Goal: Information Seeking & Learning: Learn about a topic

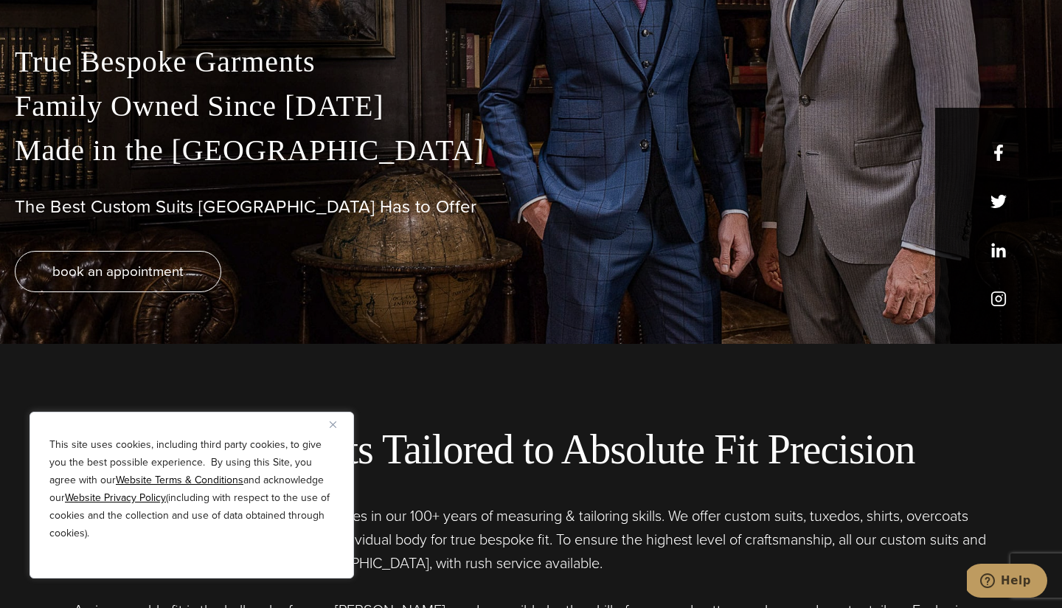
scroll to position [264, 0]
click at [333, 418] on button "Close" at bounding box center [339, 424] width 18 height 18
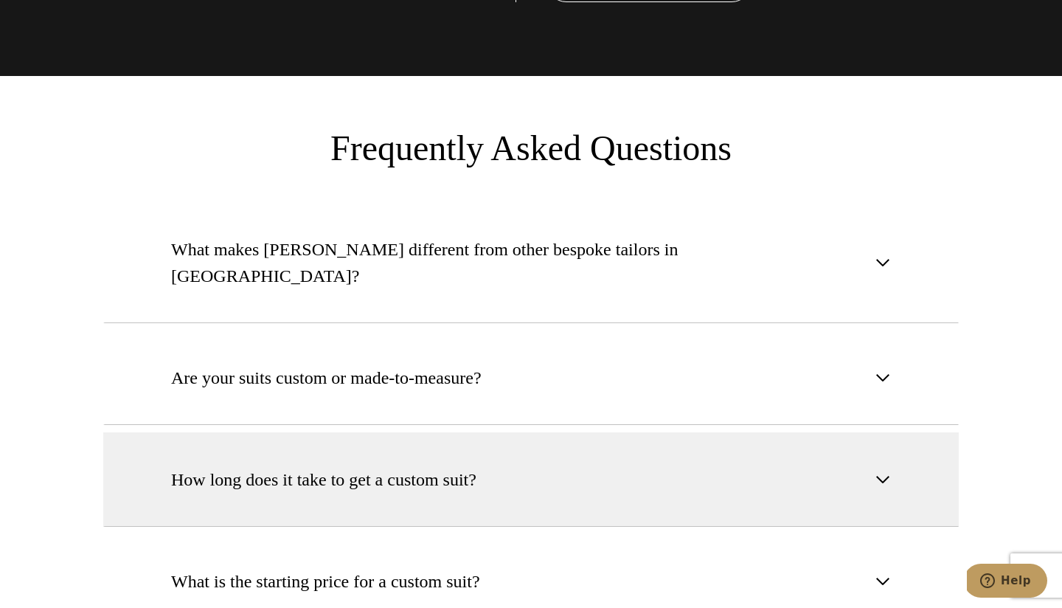
scroll to position [5439, 0]
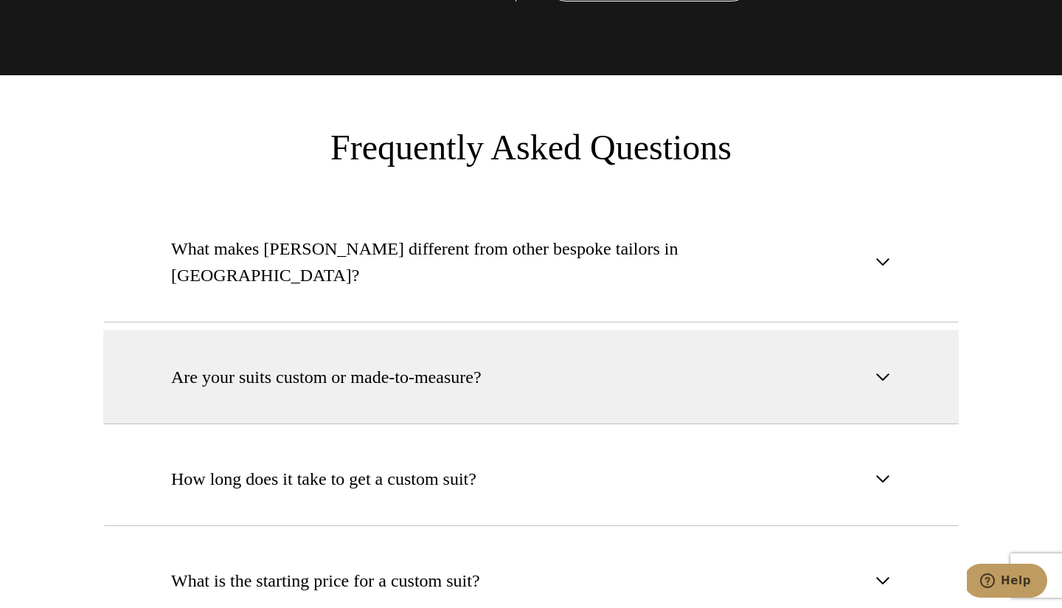
click at [325, 364] on span "Are your suits custom or made-to-measure?" at bounding box center [326, 377] width 311 height 27
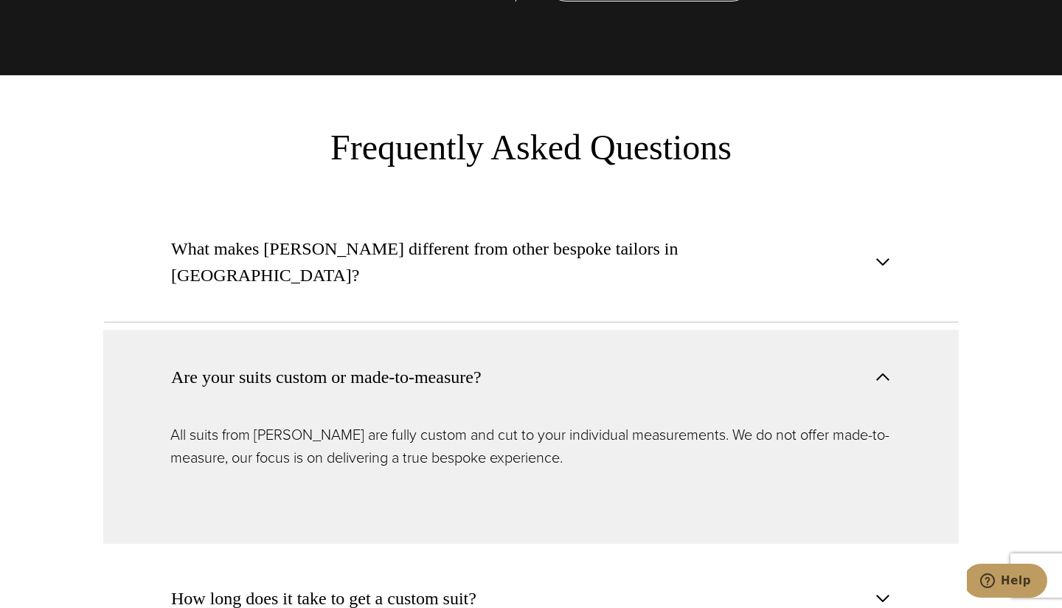
click at [44, 297] on section "What makes Alan David different from other bespoke tailors in NYC? With five ge…" at bounding box center [531, 594] width 1062 height 786
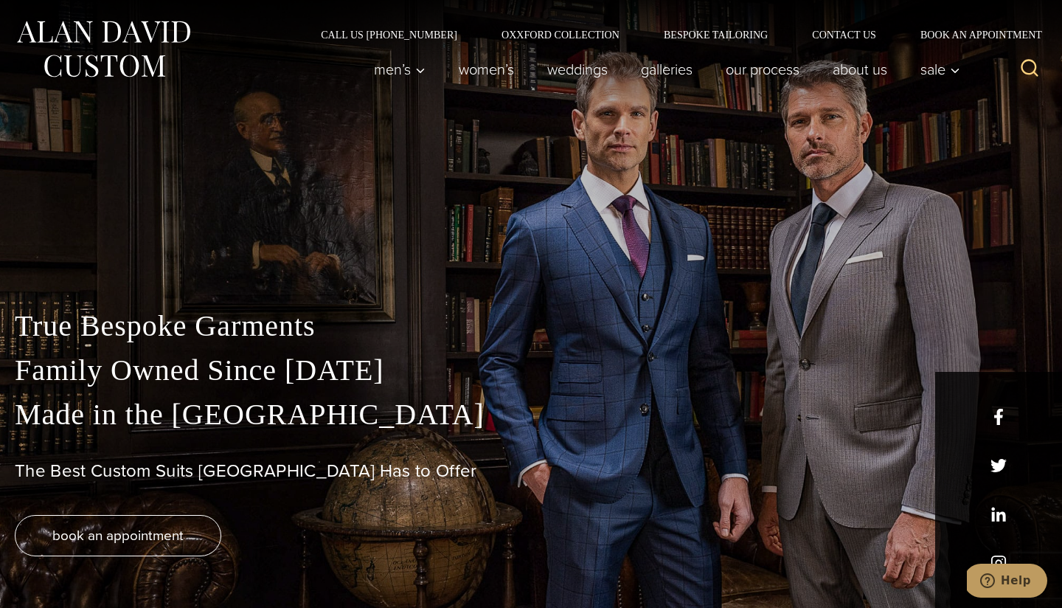
scroll to position [0, 0]
click at [571, 31] on link "Oxxford Collection" at bounding box center [561, 35] width 162 height 10
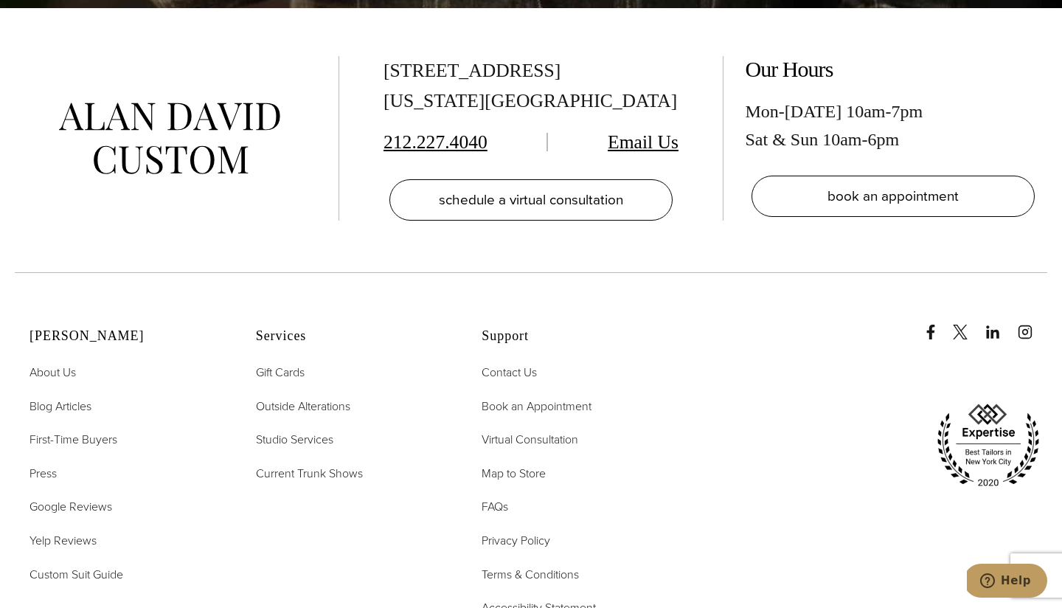
scroll to position [5859, 0]
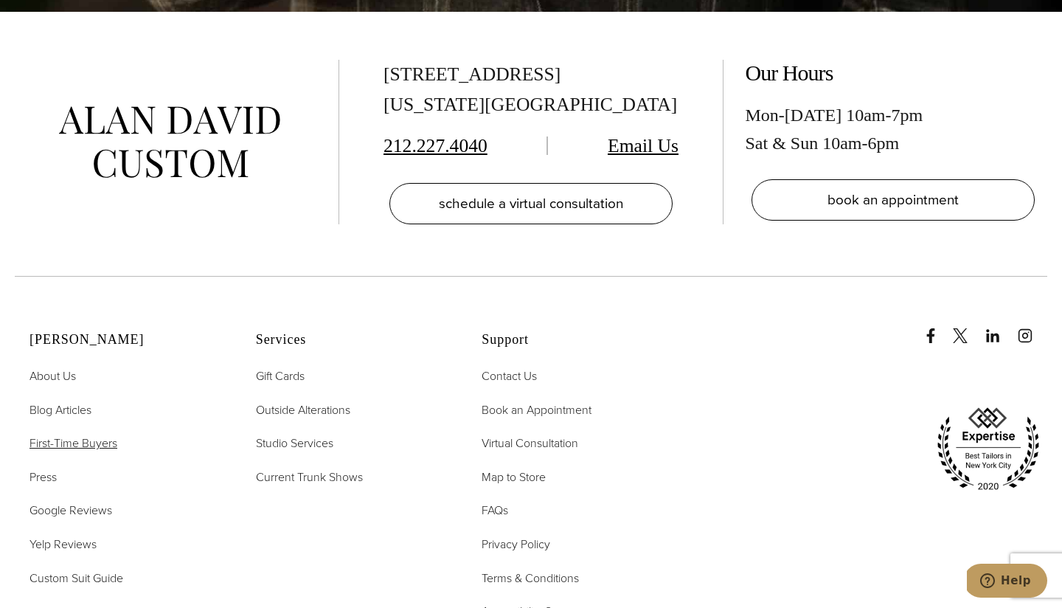
click at [99, 435] on span "First-Time Buyers" at bounding box center [74, 443] width 88 height 17
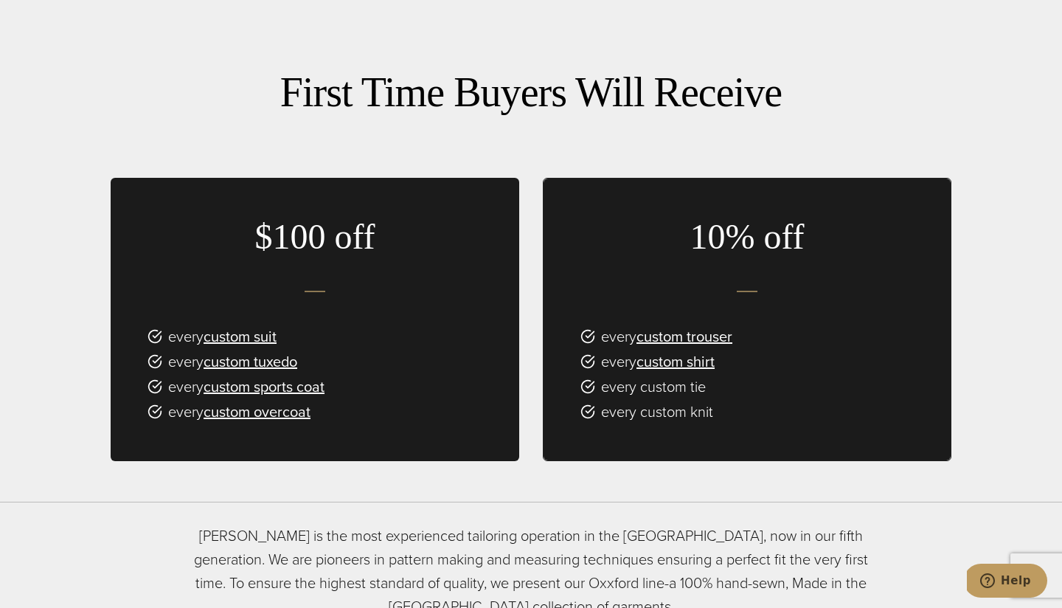
scroll to position [868, 0]
click at [265, 325] on link "custom suit" at bounding box center [240, 336] width 73 height 22
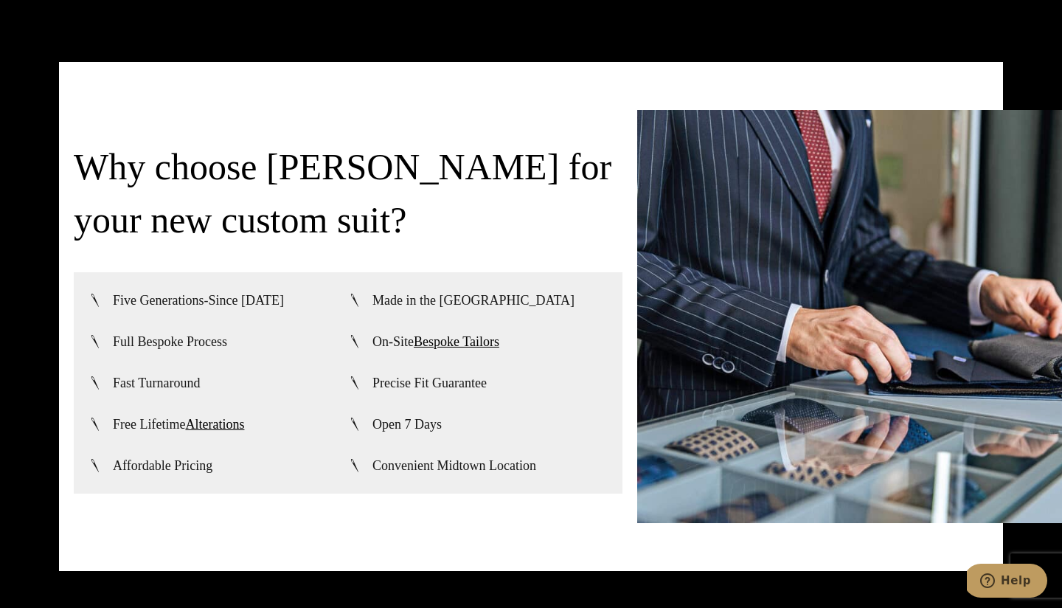
scroll to position [3439, 0]
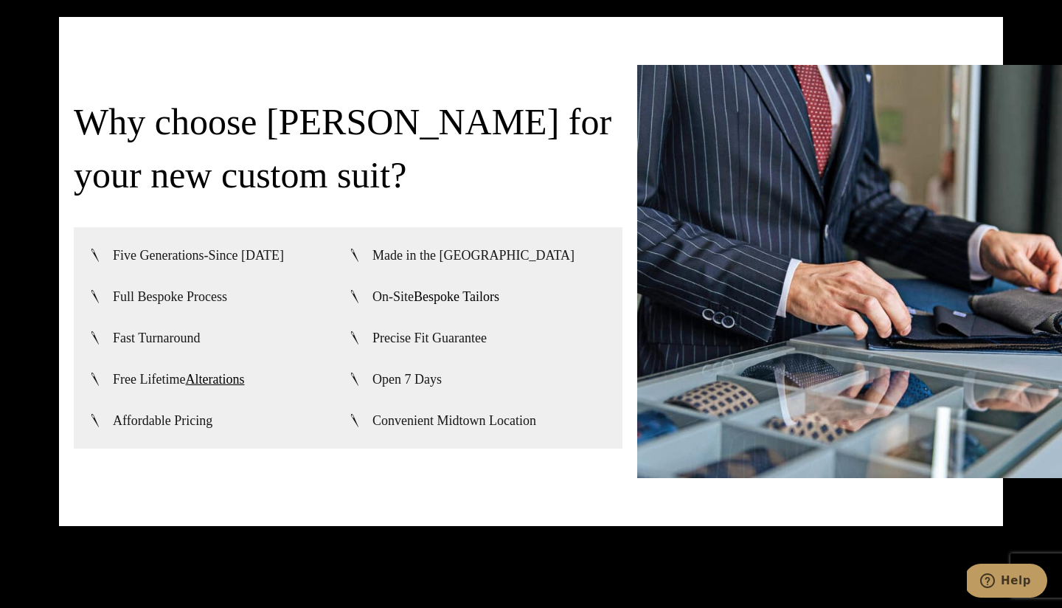
click at [442, 289] on link "Bespoke Tailors" at bounding box center [457, 296] width 86 height 15
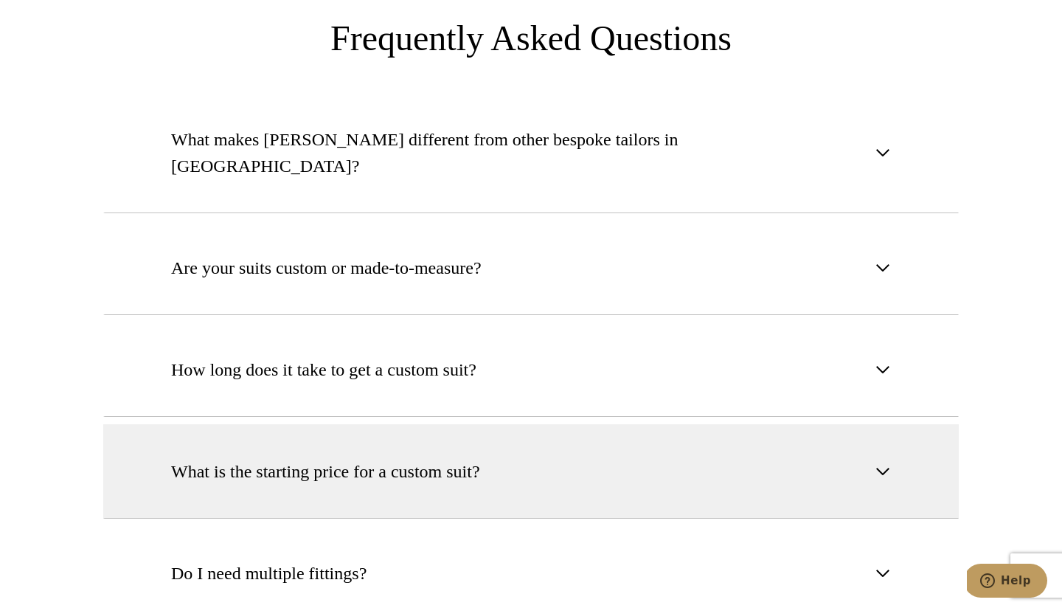
scroll to position [5552, 0]
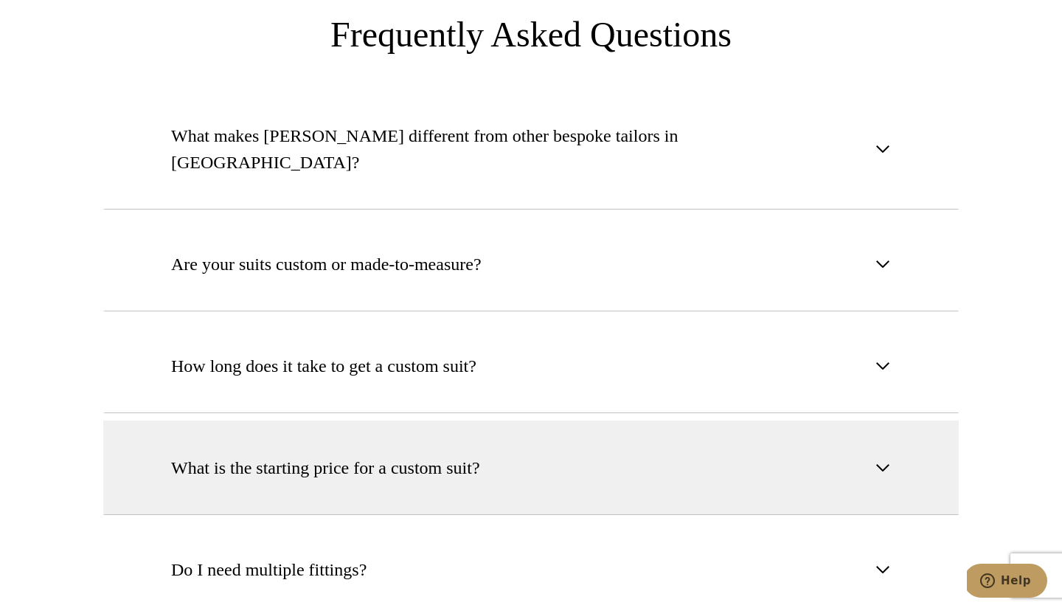
click at [373, 454] on span "What is the starting price for a custom suit?" at bounding box center [325, 467] width 309 height 27
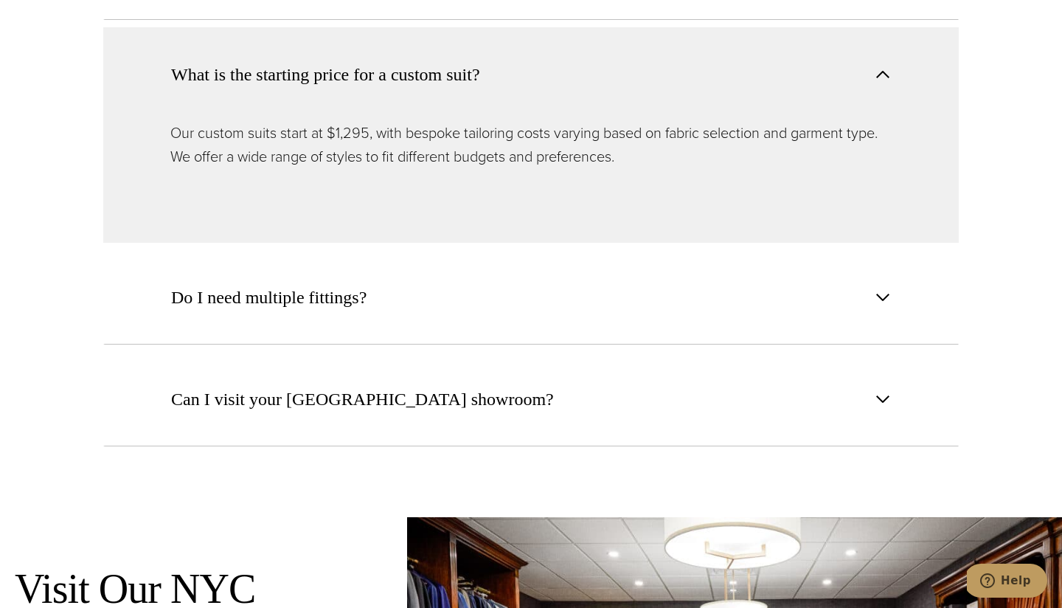
scroll to position [5955, 0]
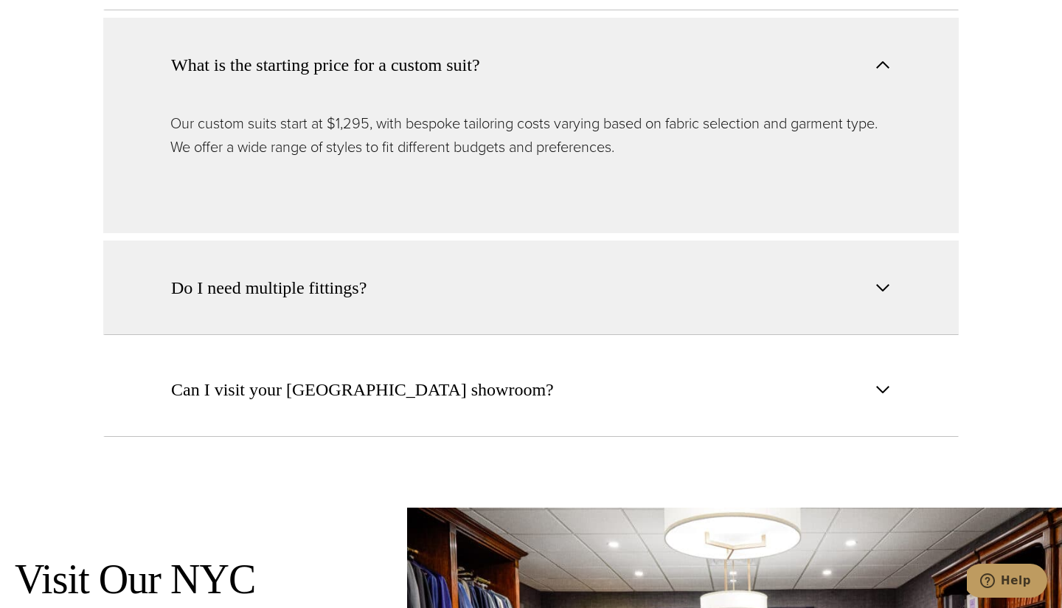
click at [298, 274] on span "Do I need multiple fittings?" at bounding box center [268, 287] width 195 height 27
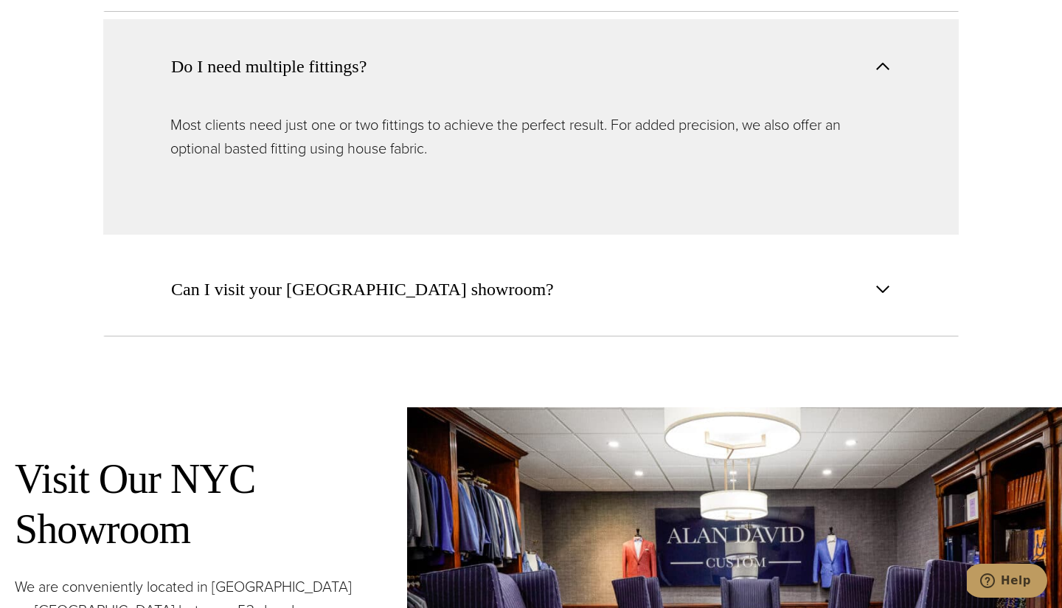
scroll to position [6054, 0]
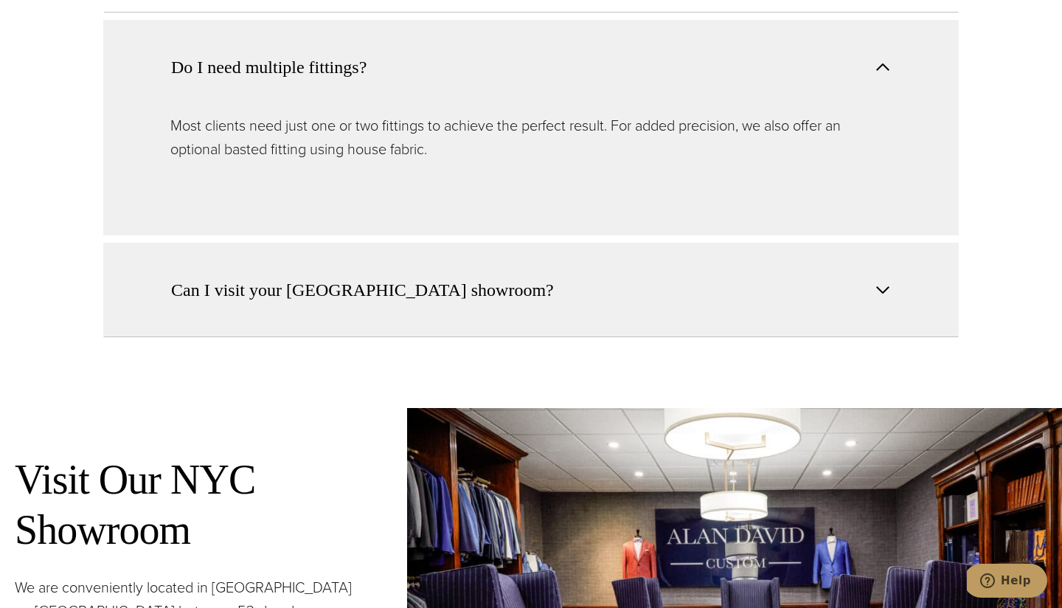
click at [271, 277] on span "Can I visit your [GEOGRAPHIC_DATA] showroom?" at bounding box center [362, 290] width 383 height 27
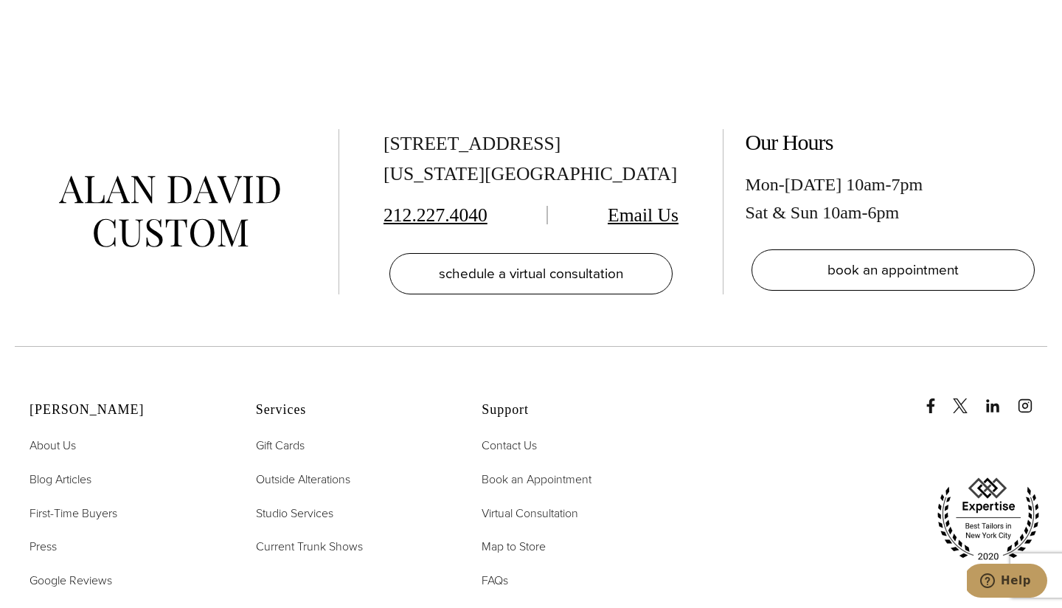
scroll to position [7279, 0]
click at [303, 536] on span "Current Trunk Shows" at bounding box center [309, 544] width 107 height 17
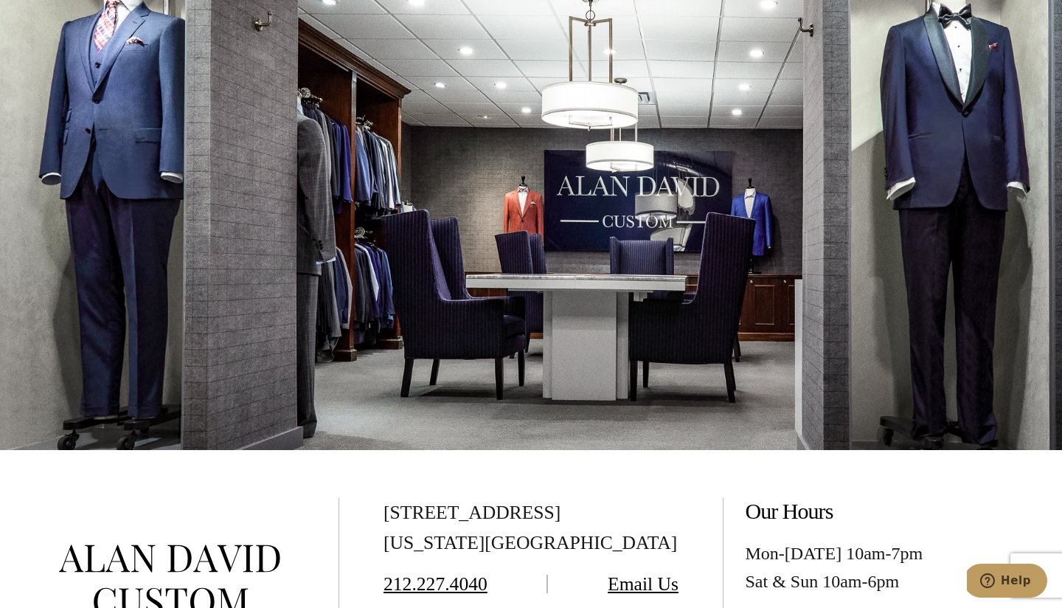
scroll to position [5175, 0]
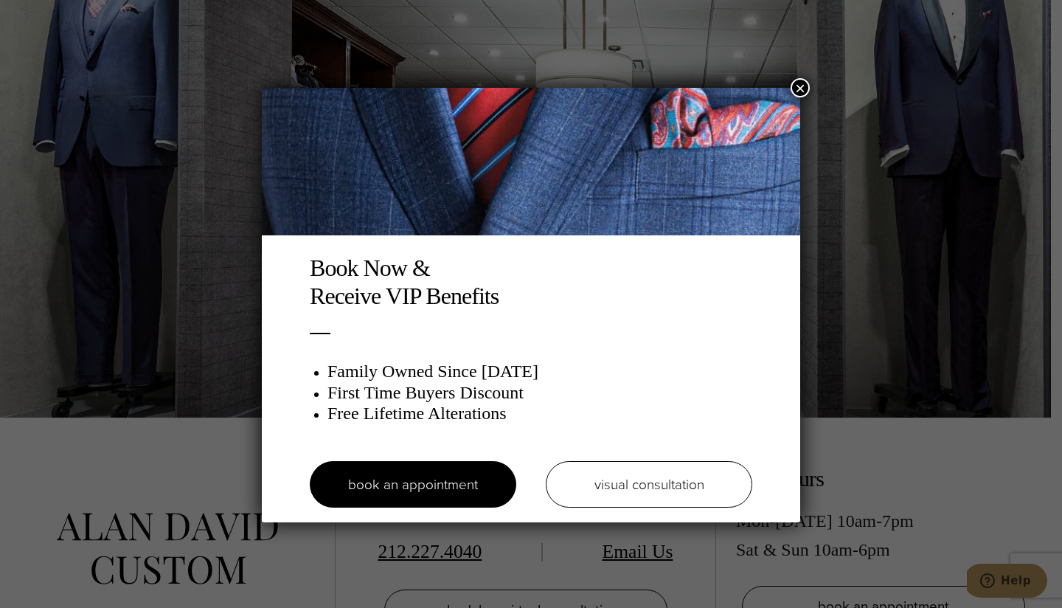
click at [271, 561] on div "Book Now & Receive VIP Benefits Family Owned Since 1913 First Time Buyers Disco…" at bounding box center [531, 304] width 1062 height 608
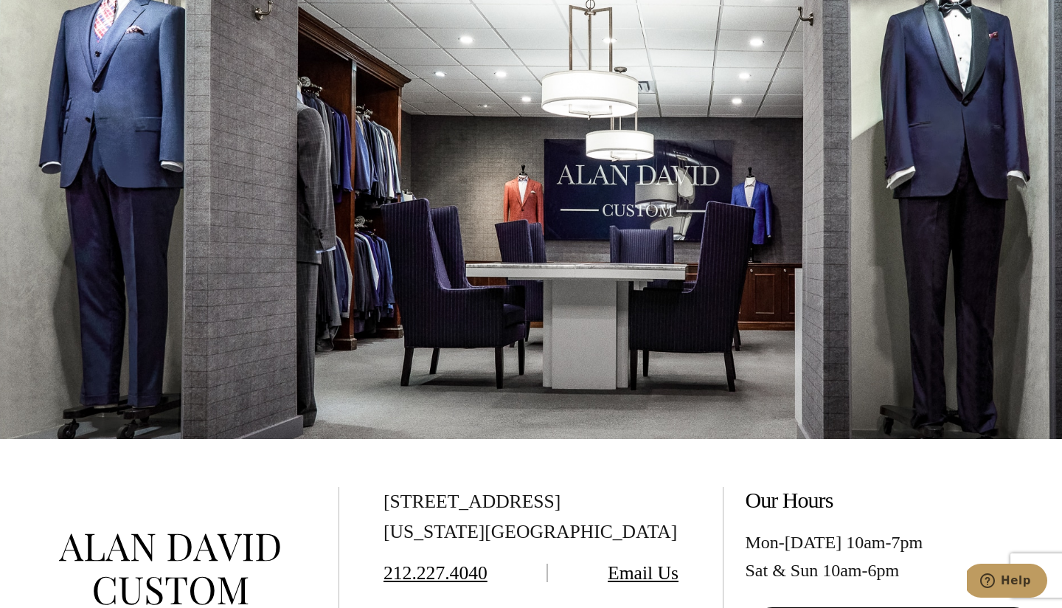
click at [311, 533] on div at bounding box center [169, 569] width 309 height 72
